Goal: Task Accomplishment & Management: Manage account settings

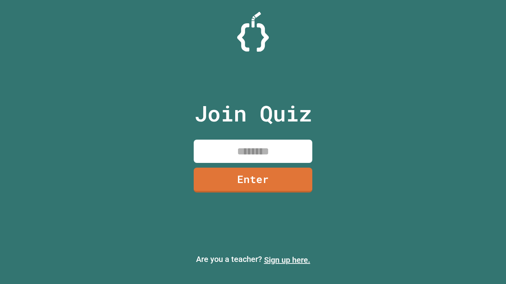
click at [287, 260] on link "Sign up here." at bounding box center [287, 260] width 46 height 9
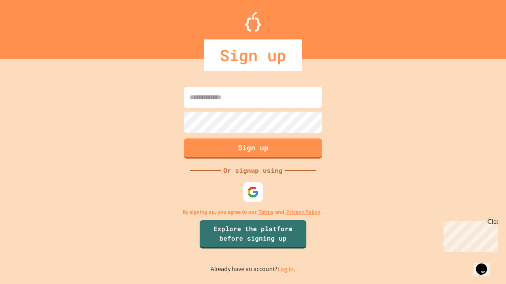
click at [287, 269] on link "Log in." at bounding box center [286, 270] width 18 height 8
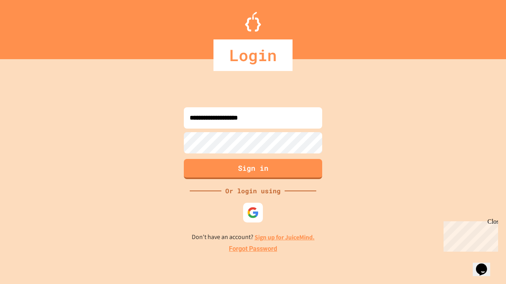
type input "**********"
